Goal: Participate in discussion: Engage in conversation with other users on a specific topic

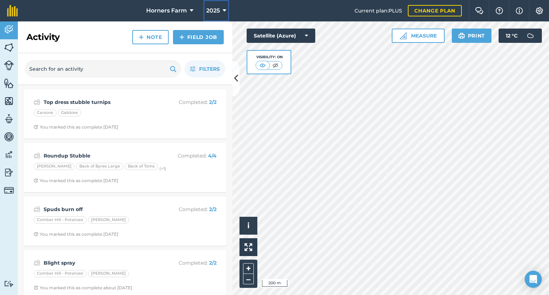
click at [227, 9] on button "2025" at bounding box center [216, 10] width 26 height 21
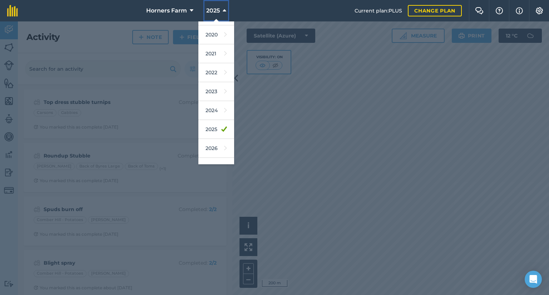
scroll to position [57, 0]
click at [211, 151] on link "2026" at bounding box center [216, 144] width 36 height 19
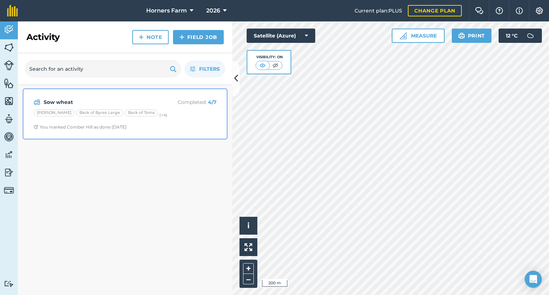
click at [94, 102] on strong "Sow wheat" at bounding box center [100, 102] width 113 height 8
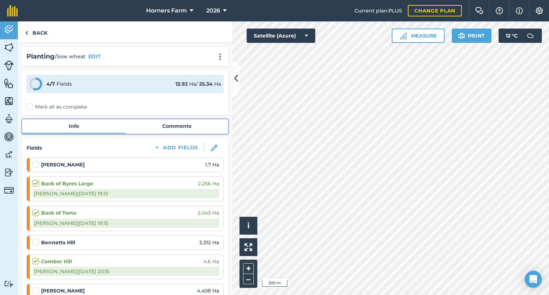
click at [181, 127] on link "Comments" at bounding box center [176, 126] width 103 height 14
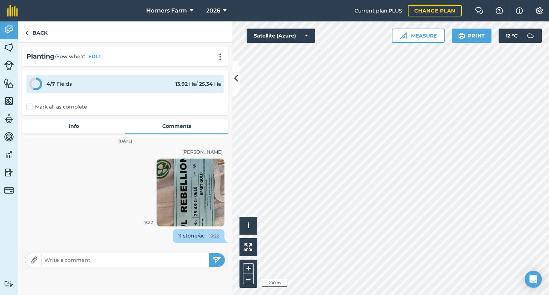
click at [113, 262] on input "text" at bounding box center [124, 260] width 167 height 10
type input "Rebellion 11 stone @ castle"
click at [209, 254] on button "submit" at bounding box center [217, 261] width 16 height 14
click at [99, 282] on input "text" at bounding box center [124, 281] width 167 height 10
type input "Rebellion 12 stone @ toms and byres"
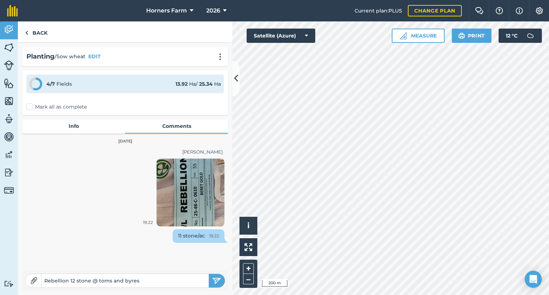
click at [209, 274] on button "submit" at bounding box center [217, 281] width 16 height 14
click at [98, 279] on input "text" at bounding box center [124, 281] width 167 height 10
type input "rebellion and [PERSON_NAME] 12st @ comber hill"
click at [209, 274] on button "submit" at bounding box center [217, 281] width 16 height 14
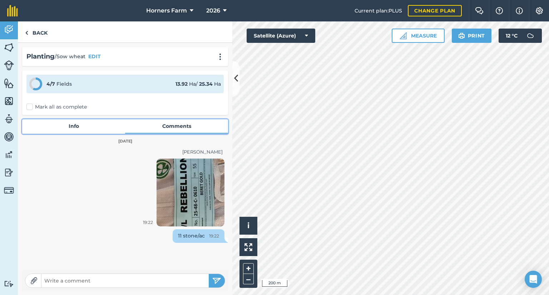
click at [85, 127] on link "Info" at bounding box center [73, 126] width 103 height 14
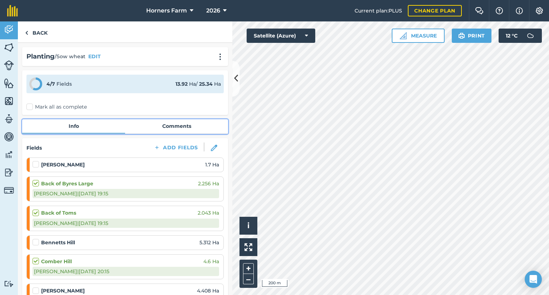
click at [189, 120] on link "Comments" at bounding box center [176, 126] width 103 height 14
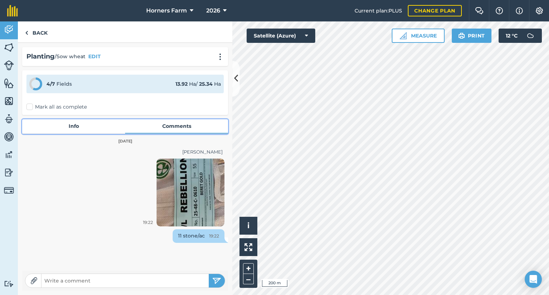
click at [174, 132] on link "Comments" at bounding box center [176, 126] width 103 height 14
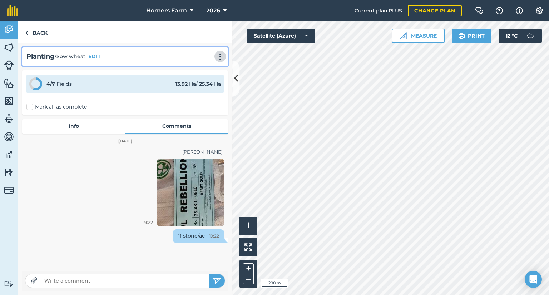
click at [217, 61] on button at bounding box center [220, 56] width 7 height 9
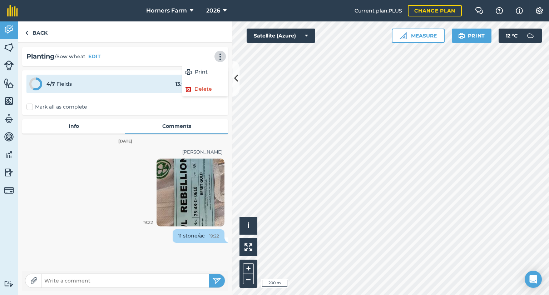
click at [80, 181] on div "19:22" at bounding box center [125, 194] width 206 height 71
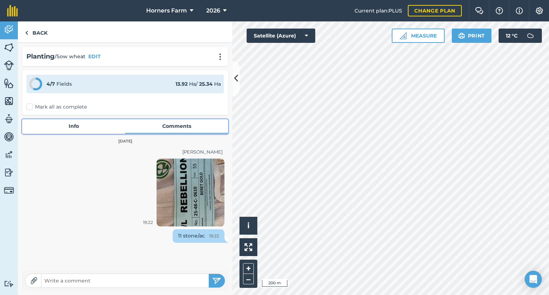
click at [67, 123] on link "Info" at bounding box center [73, 126] width 103 height 14
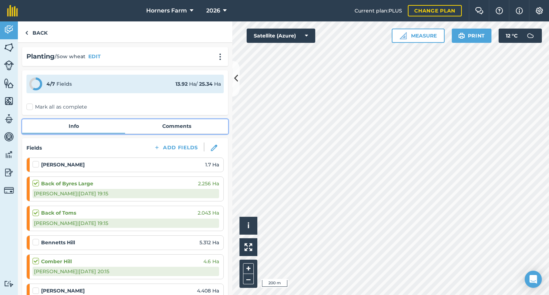
click at [165, 125] on link "Comments" at bounding box center [176, 126] width 103 height 14
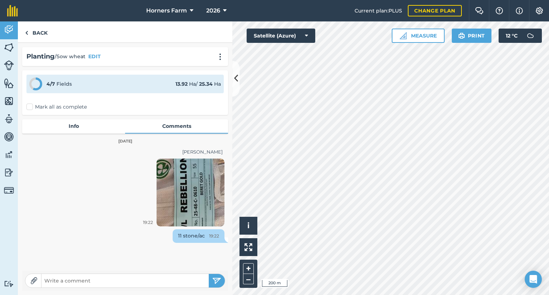
click at [218, 267] on div "[DATE]" at bounding box center [125, 270] width 206 height 6
click at [207, 257] on div "[PERSON_NAME] W 19:22 11 stone/ac 19:22" at bounding box center [125, 207] width 206 height 120
